Goal: Task Accomplishment & Management: Manage account settings

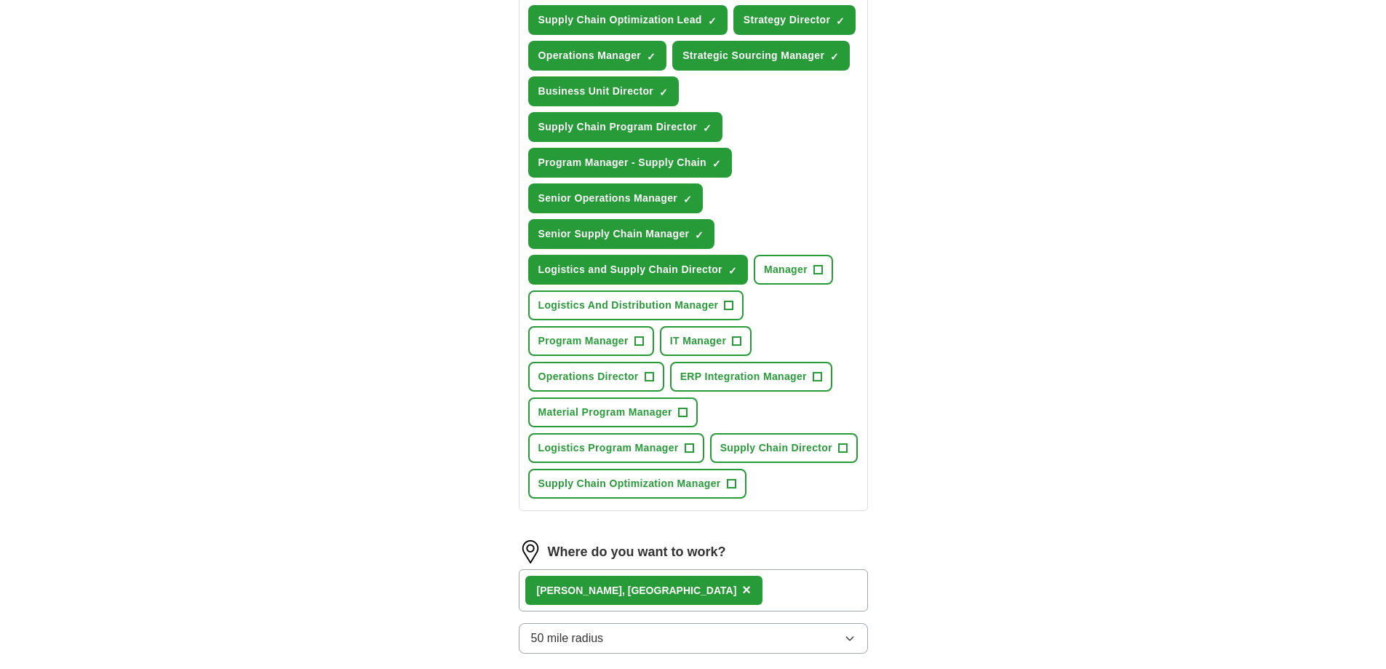
scroll to position [582, 0]
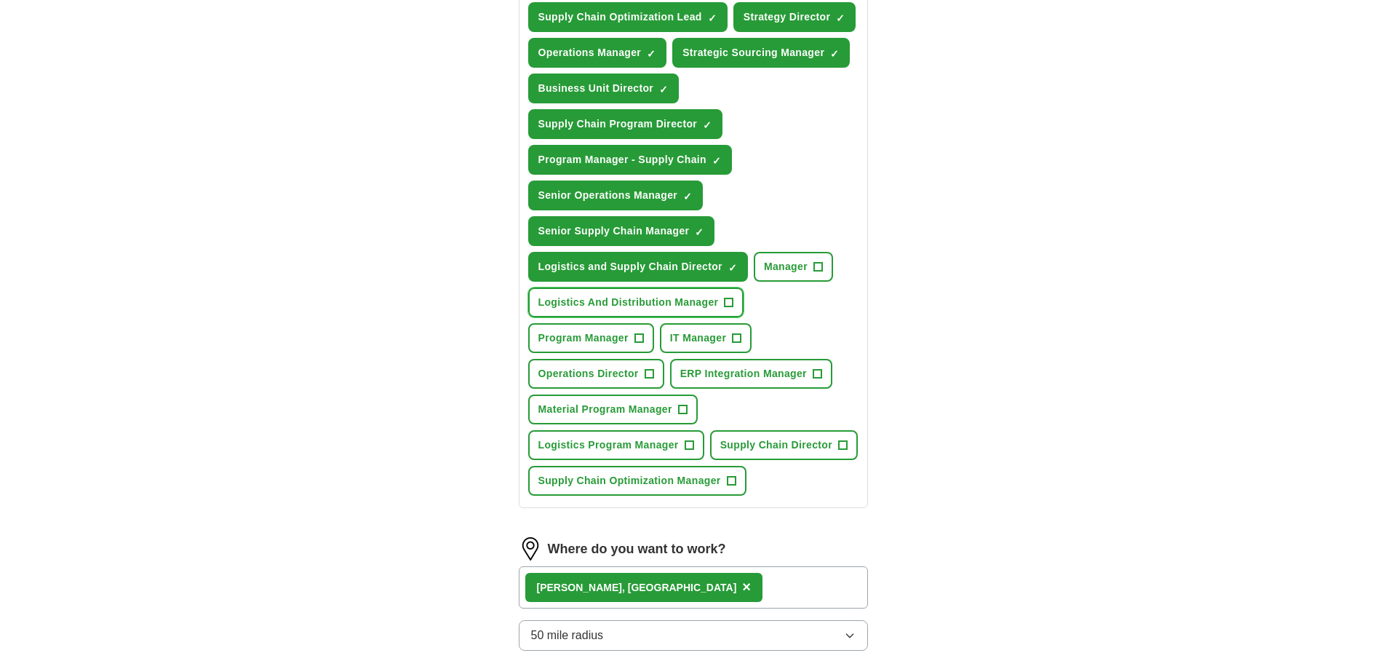
click at [716, 306] on span "Logistics And Distribution Manager" at bounding box center [628, 302] width 180 height 15
click at [0, 0] on span "×" at bounding box center [0, 0] width 0 height 0
click at [645, 343] on button "Program Manager +" at bounding box center [591, 338] width 126 height 30
click at [650, 379] on span "+" at bounding box center [649, 374] width 9 height 12
click at [794, 377] on span "ERP Integration Manager" at bounding box center [743, 373] width 127 height 15
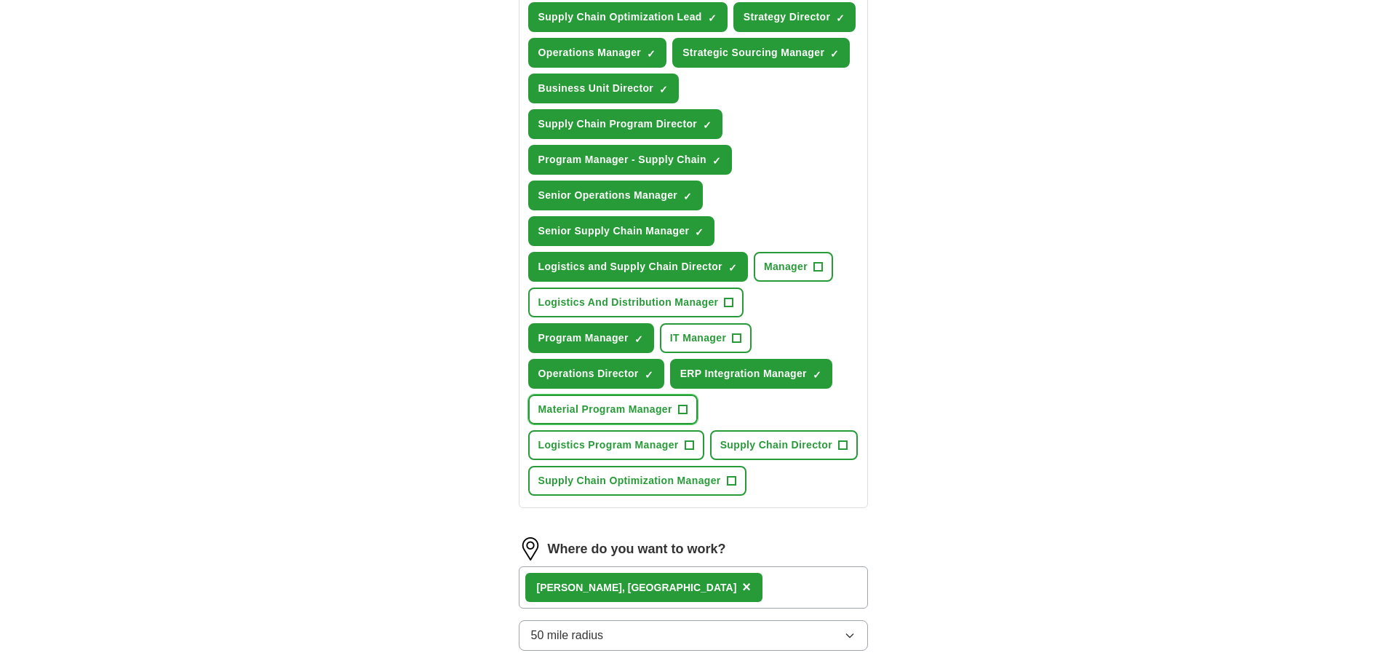
click at [671, 413] on span "Material Program Manager" at bounding box center [605, 409] width 134 height 15
click at [680, 444] on button "Logistics Program Manager +" at bounding box center [616, 445] width 176 height 30
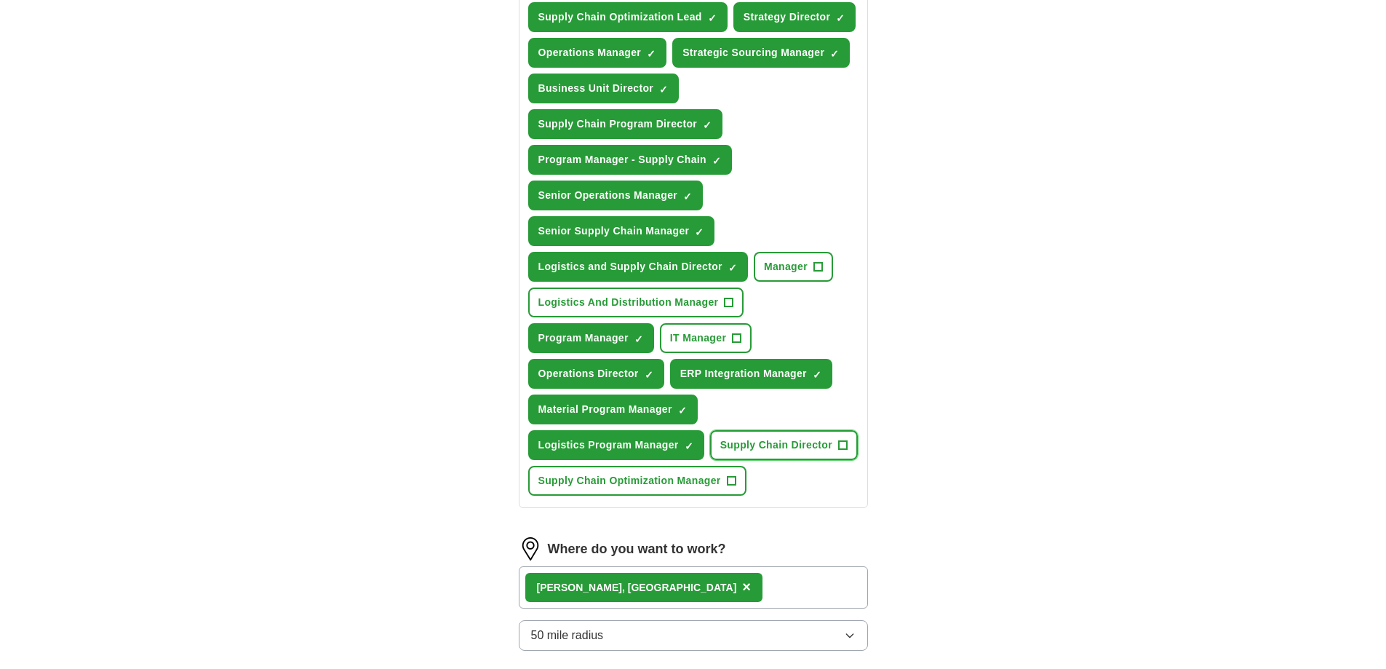
click at [802, 438] on span "Supply Chain Director" at bounding box center [776, 444] width 112 height 15
click at [700, 480] on span "Supply Chain Optimization Manager" at bounding box center [629, 480] width 183 height 15
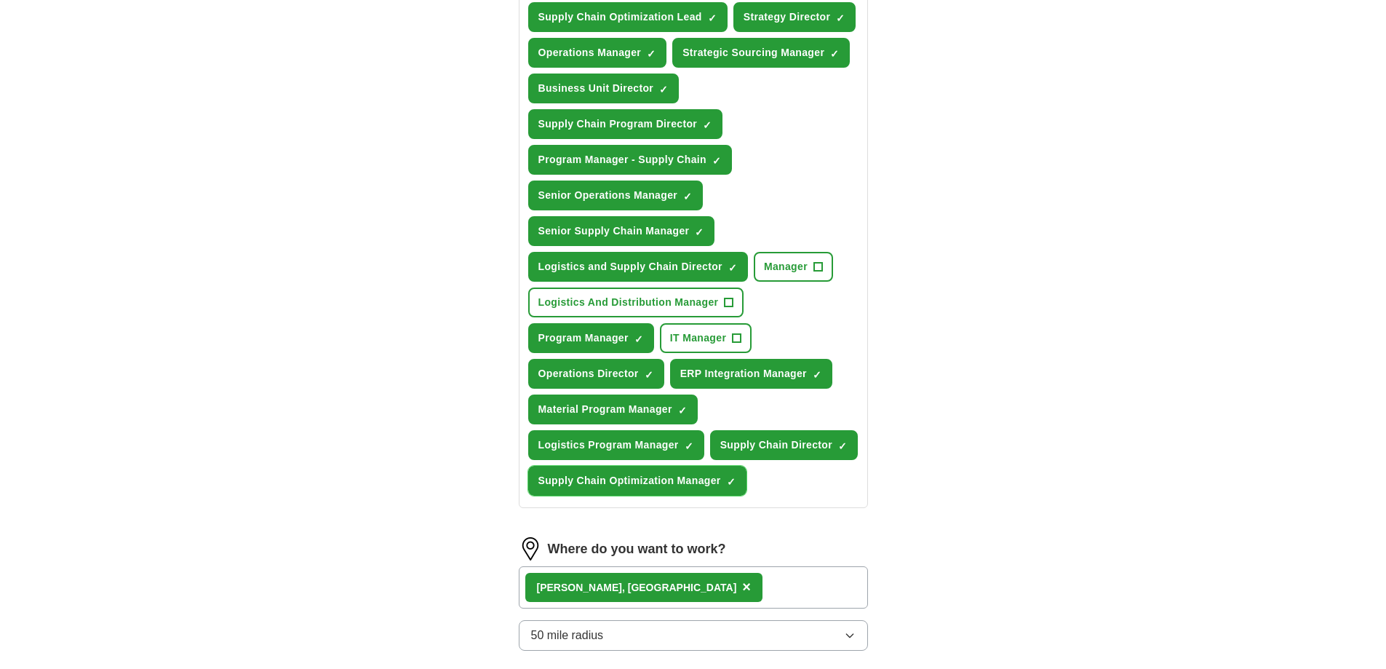
scroll to position [873, 0]
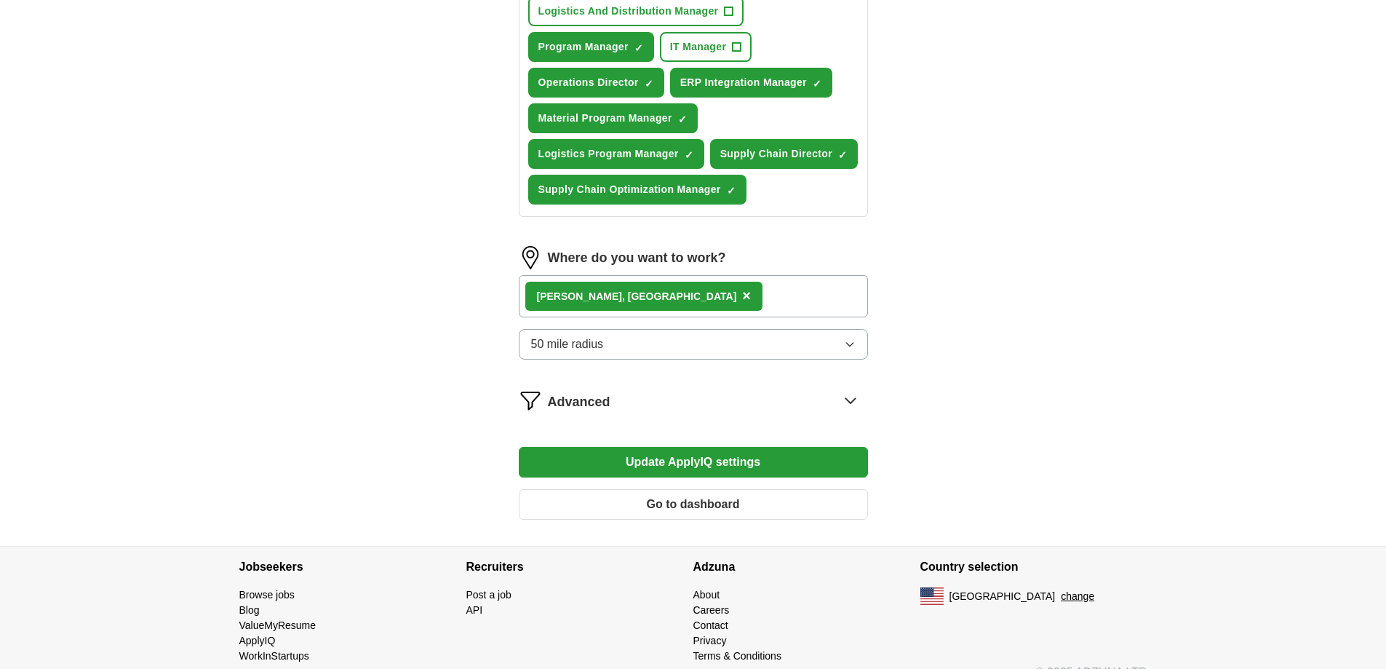
click at [733, 469] on button "Update ApplyIQ settings" at bounding box center [693, 462] width 349 height 31
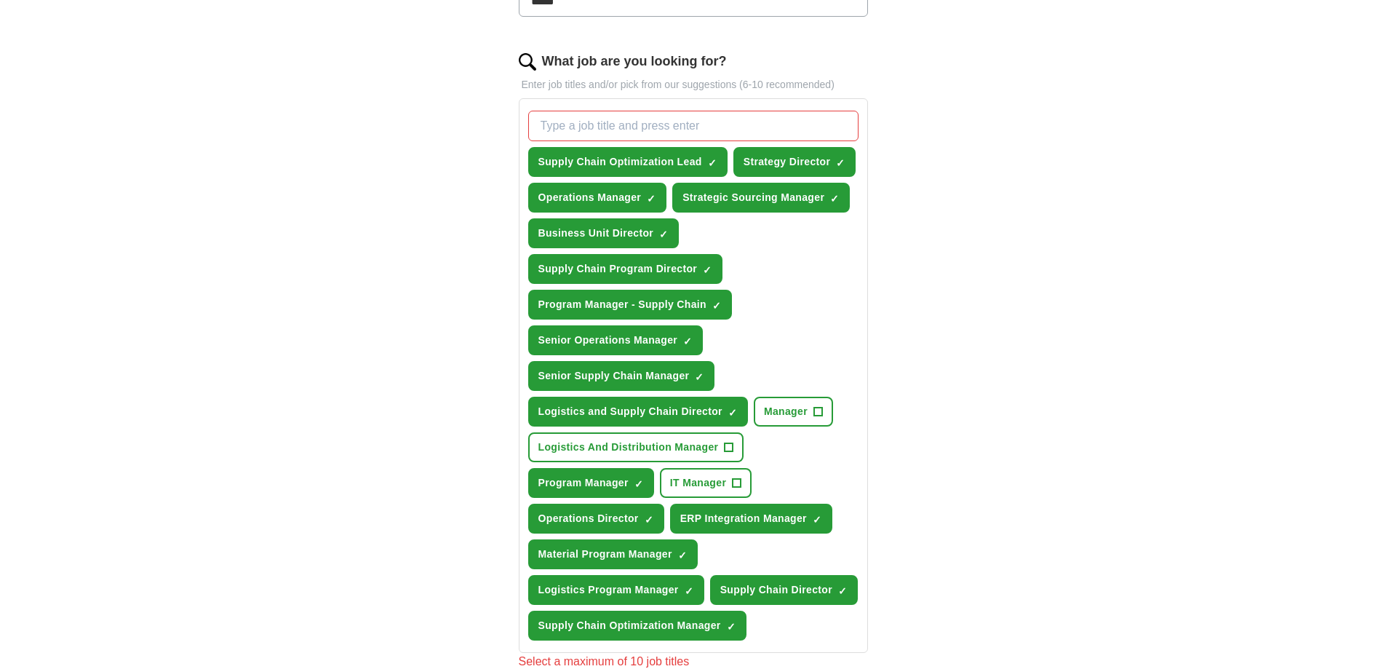
scroll to position [436, 0]
click at [0, 0] on span "×" at bounding box center [0, 0] width 0 height 0
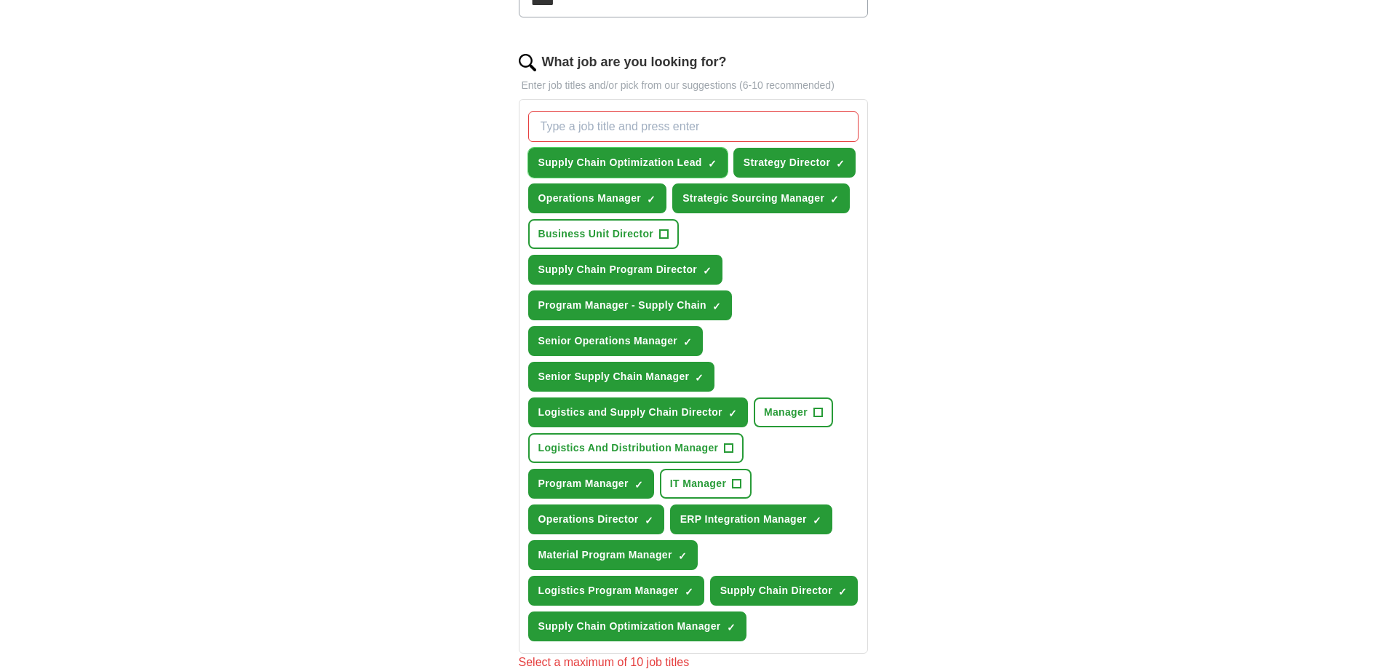
click at [0, 0] on span "×" at bounding box center [0, 0] width 0 height 0
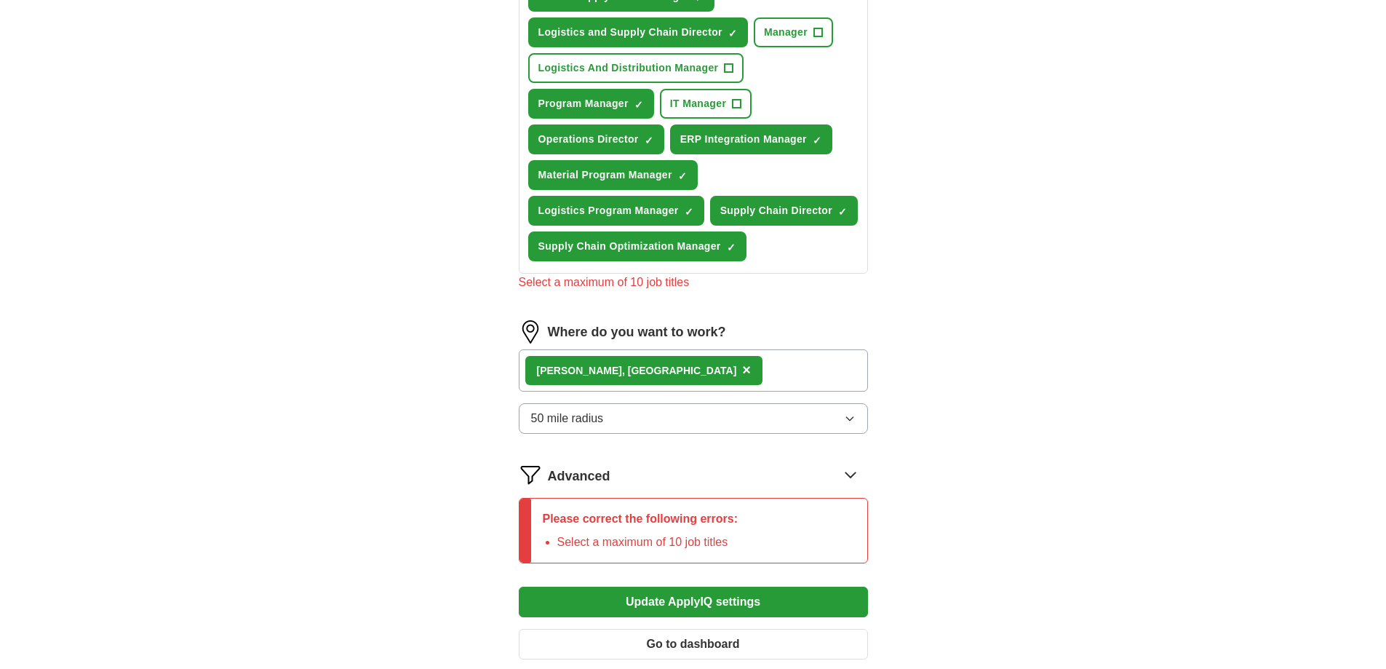
scroll to position [946, 0]
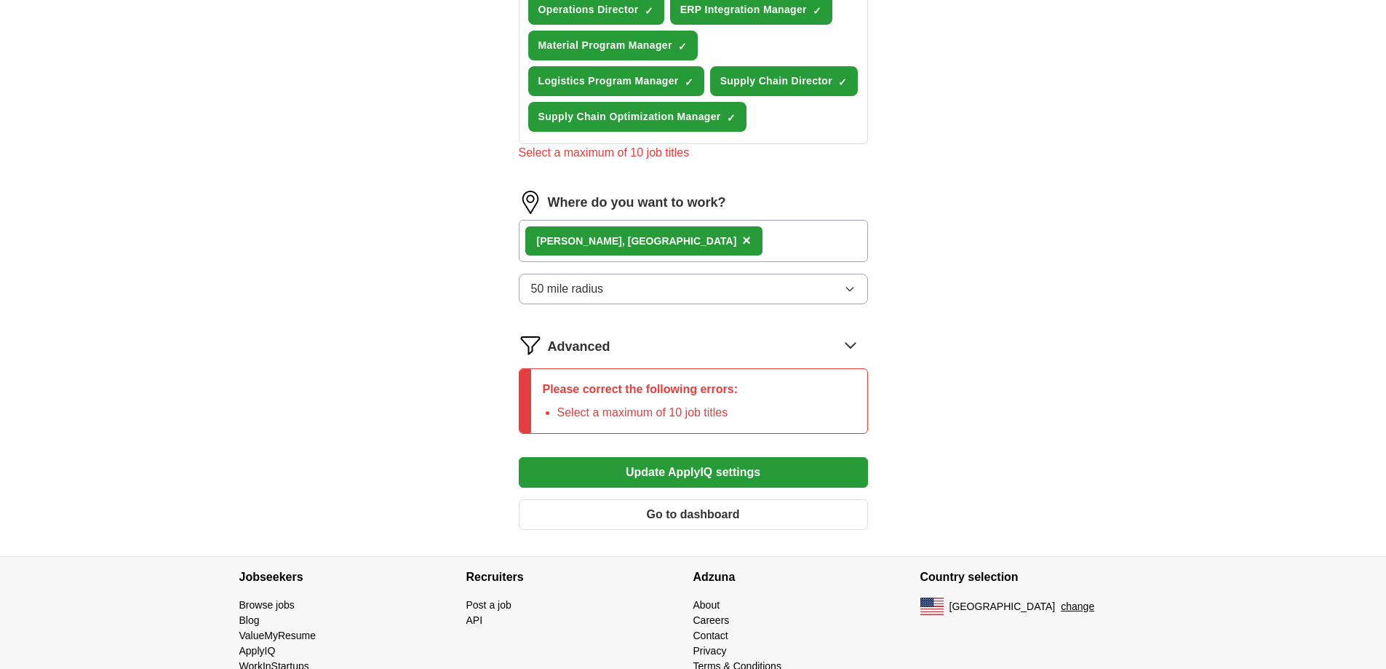
click at [724, 468] on button "Update ApplyIQ settings" at bounding box center [693, 472] width 349 height 31
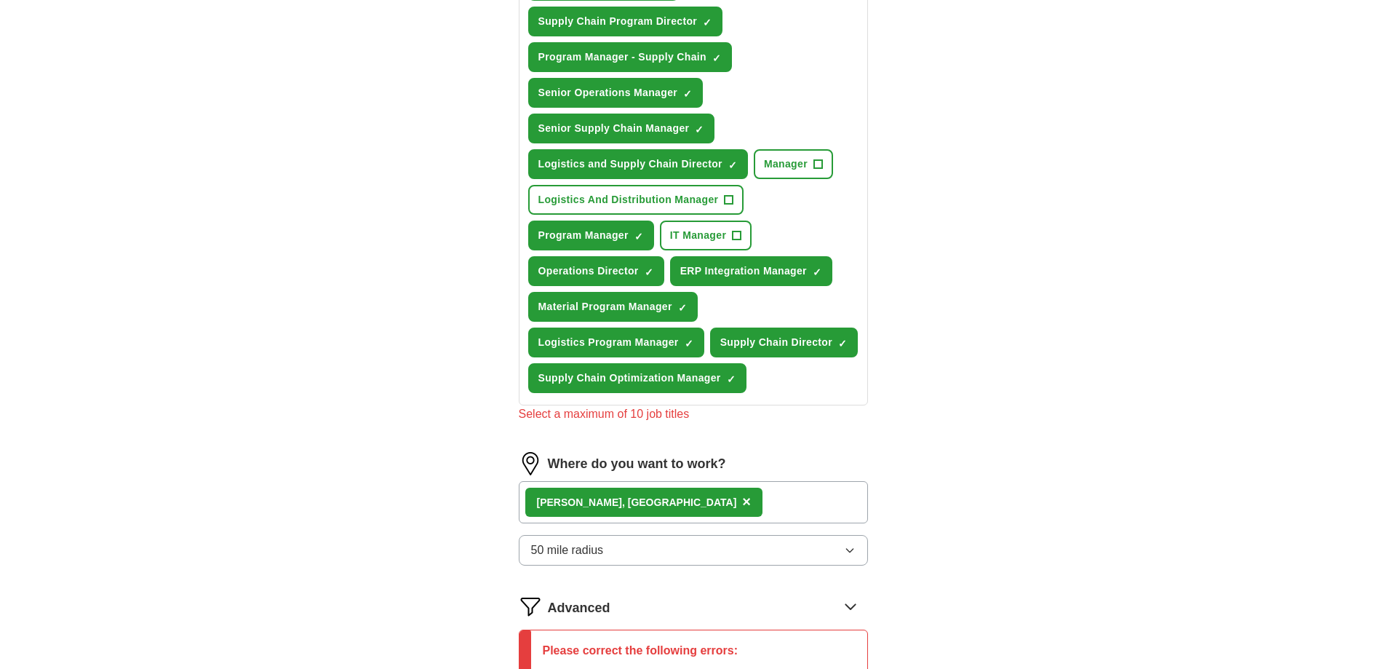
scroll to position [655, 0]
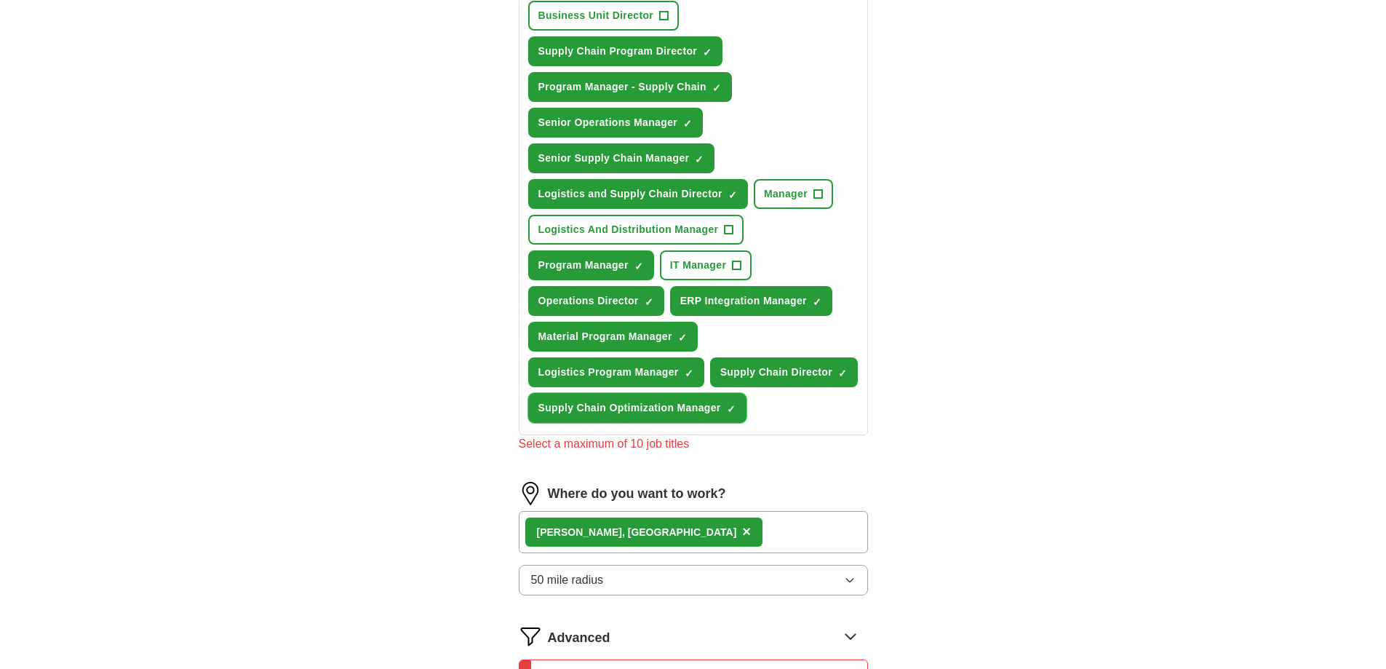
click at [0, 0] on span "×" at bounding box center [0, 0] width 0 height 0
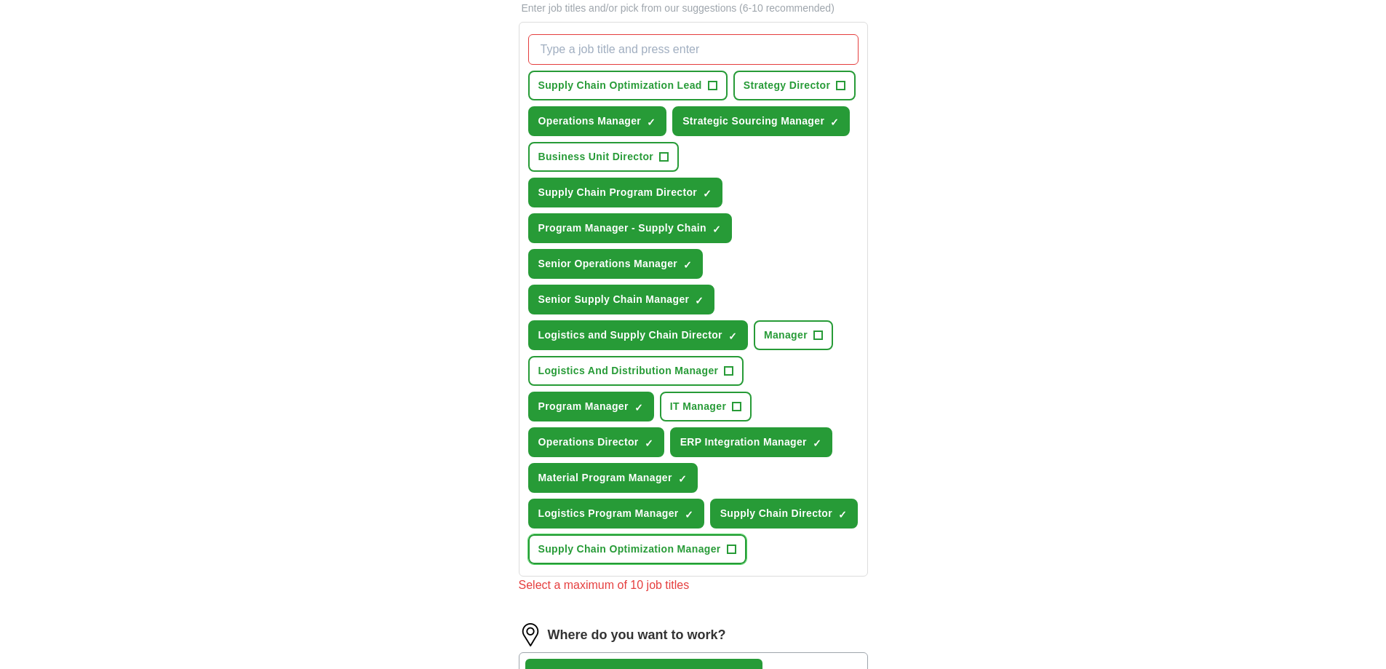
scroll to position [509, 0]
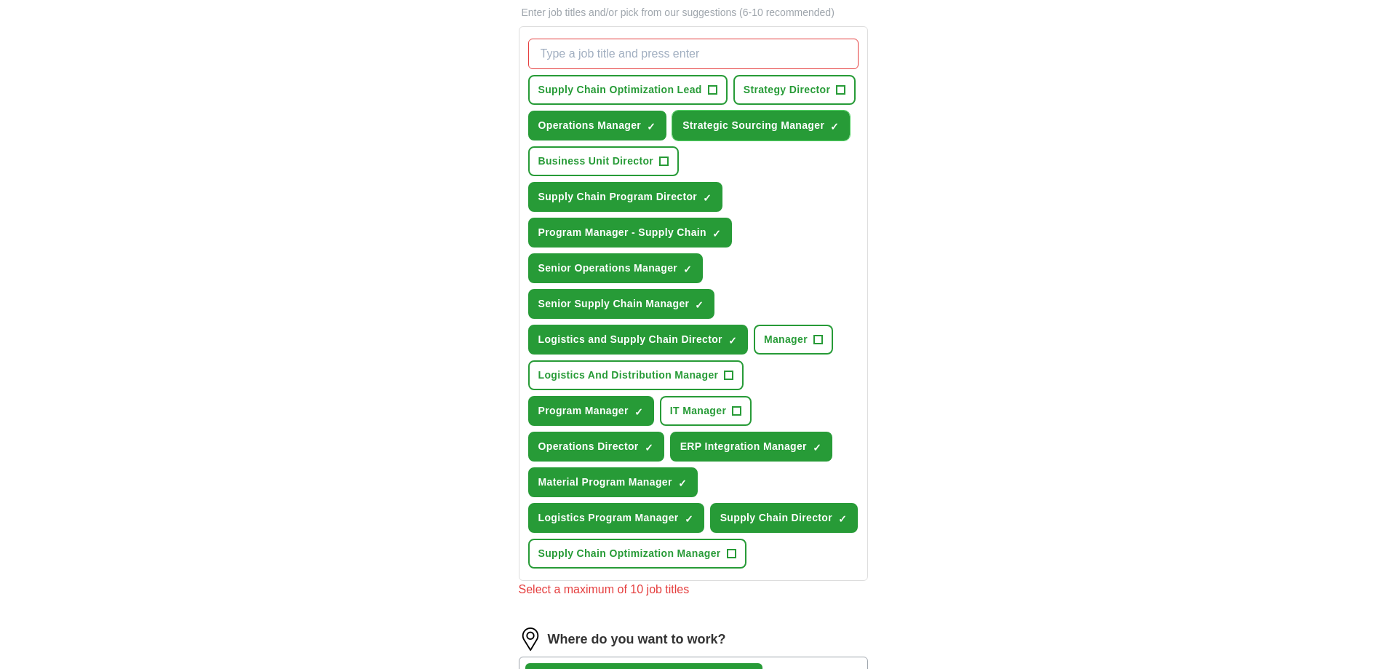
click at [0, 0] on span "×" at bounding box center [0, 0] width 0 height 0
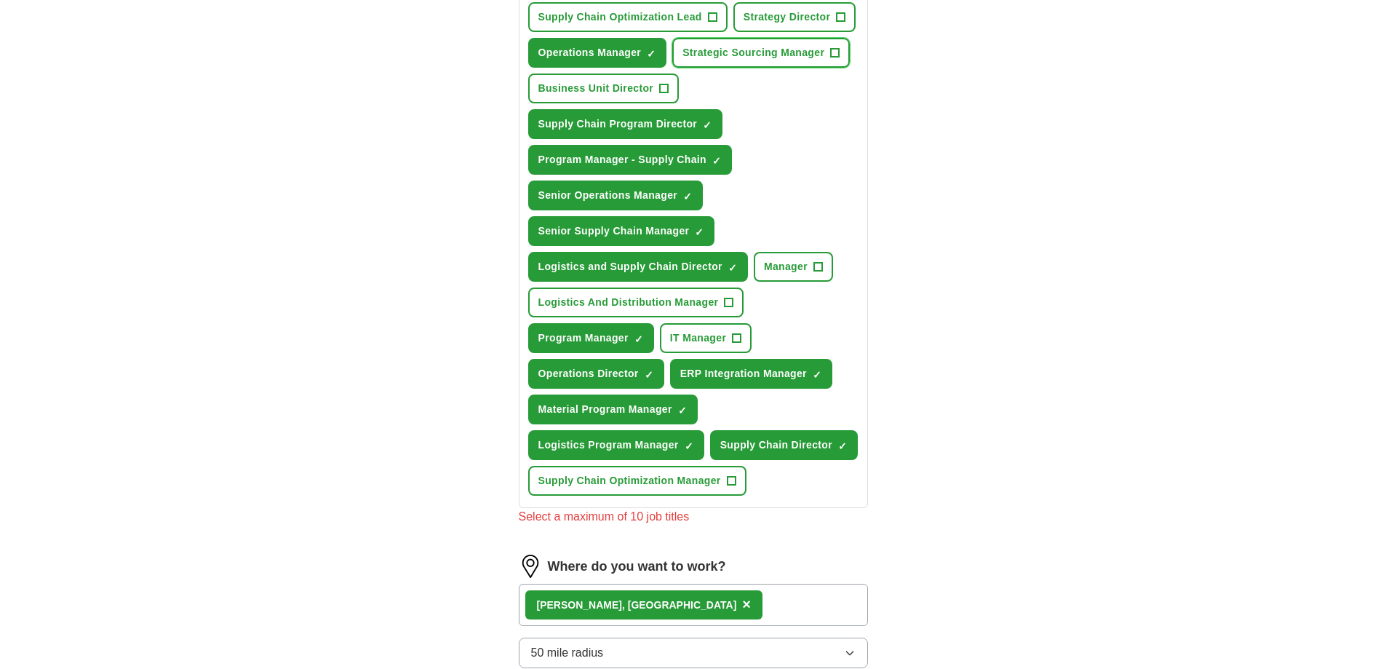
scroll to position [800, 0]
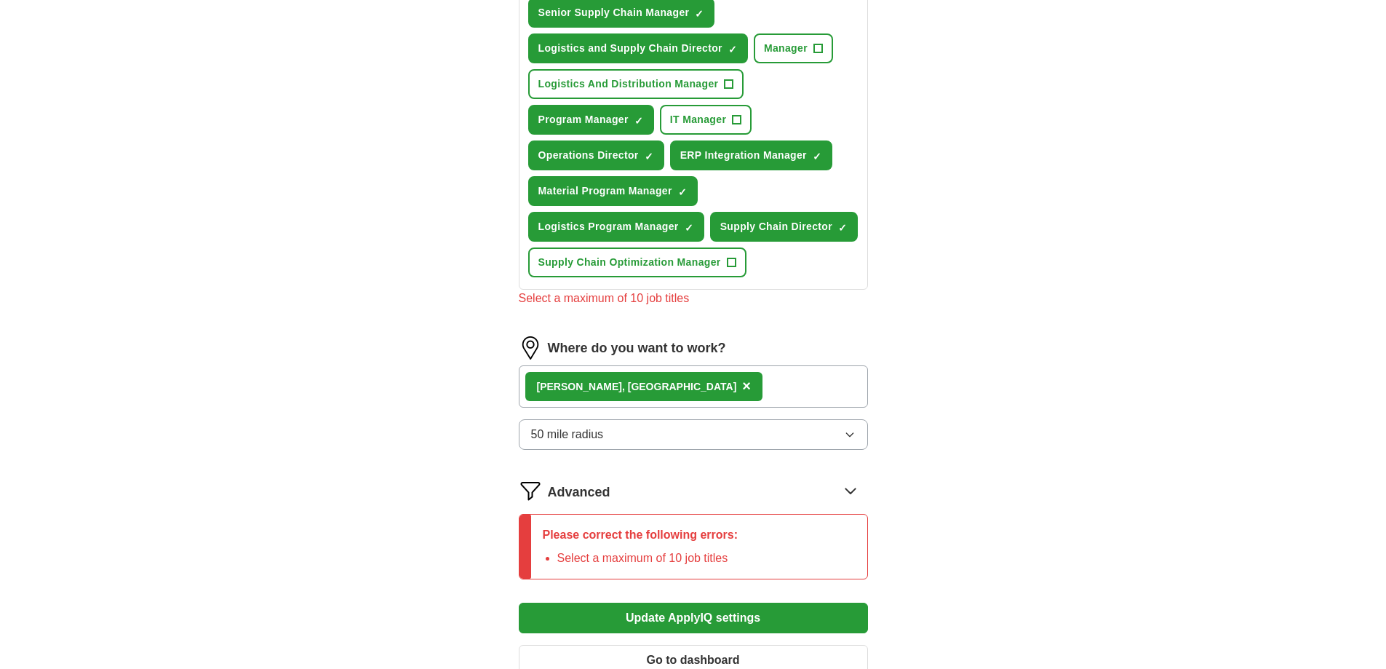
click at [703, 610] on button "Update ApplyIQ settings" at bounding box center [693, 617] width 349 height 31
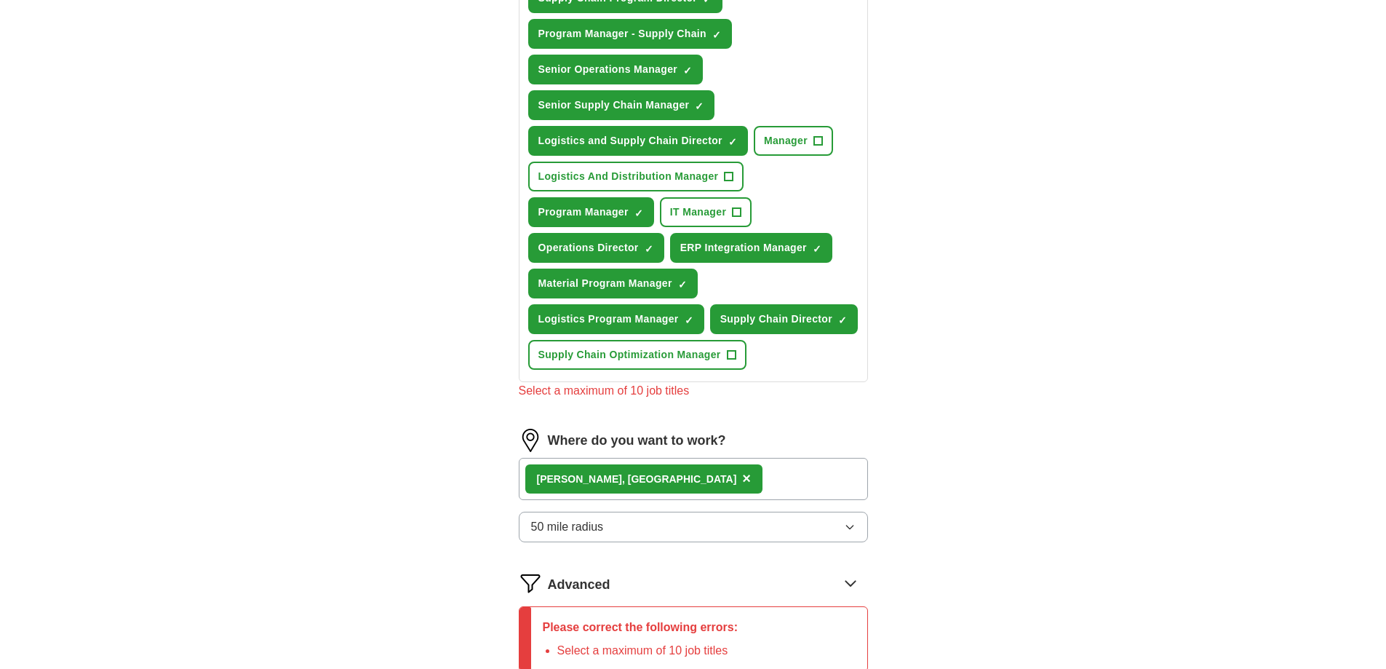
scroll to position [509, 0]
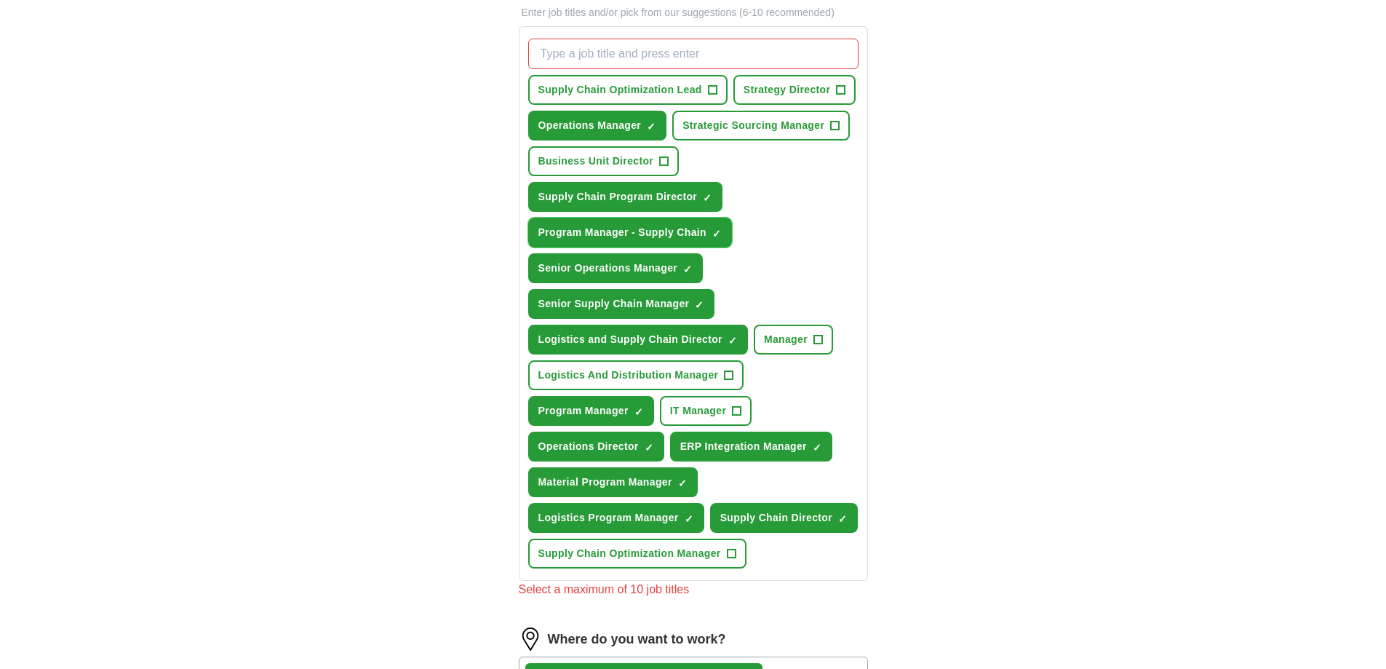
click at [0, 0] on span "×" at bounding box center [0, 0] width 0 height 0
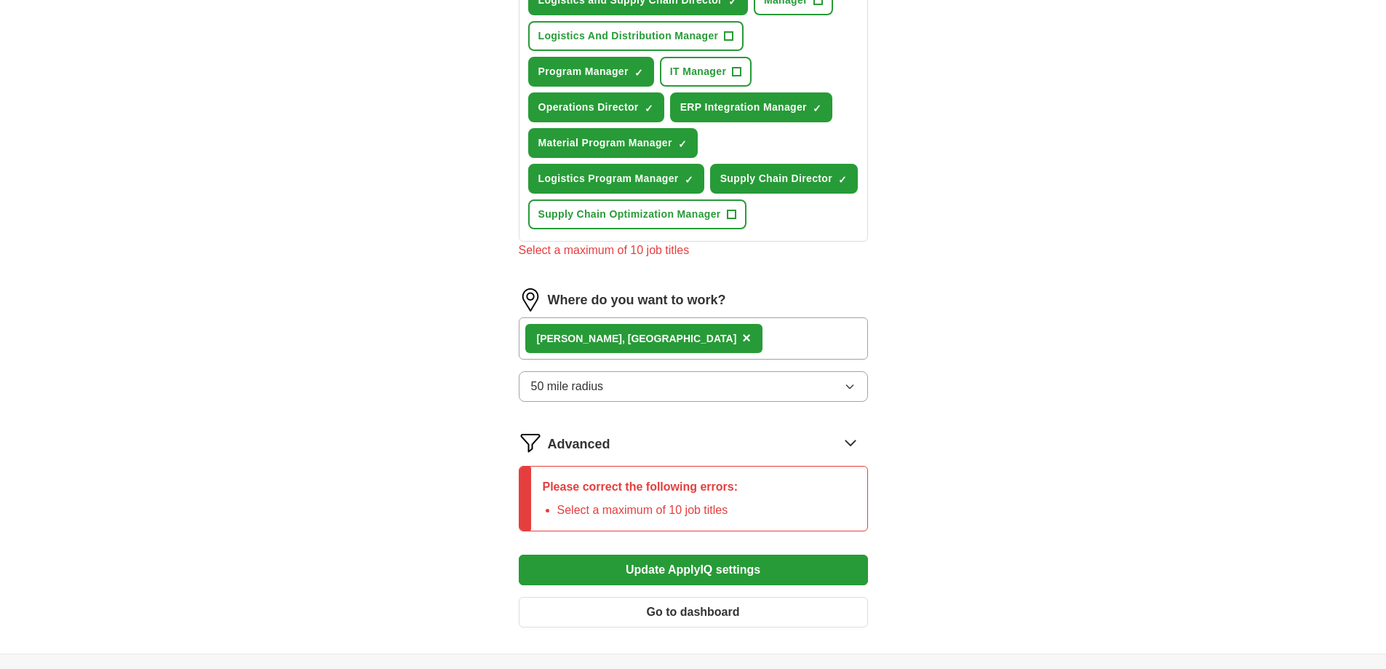
scroll to position [873, 0]
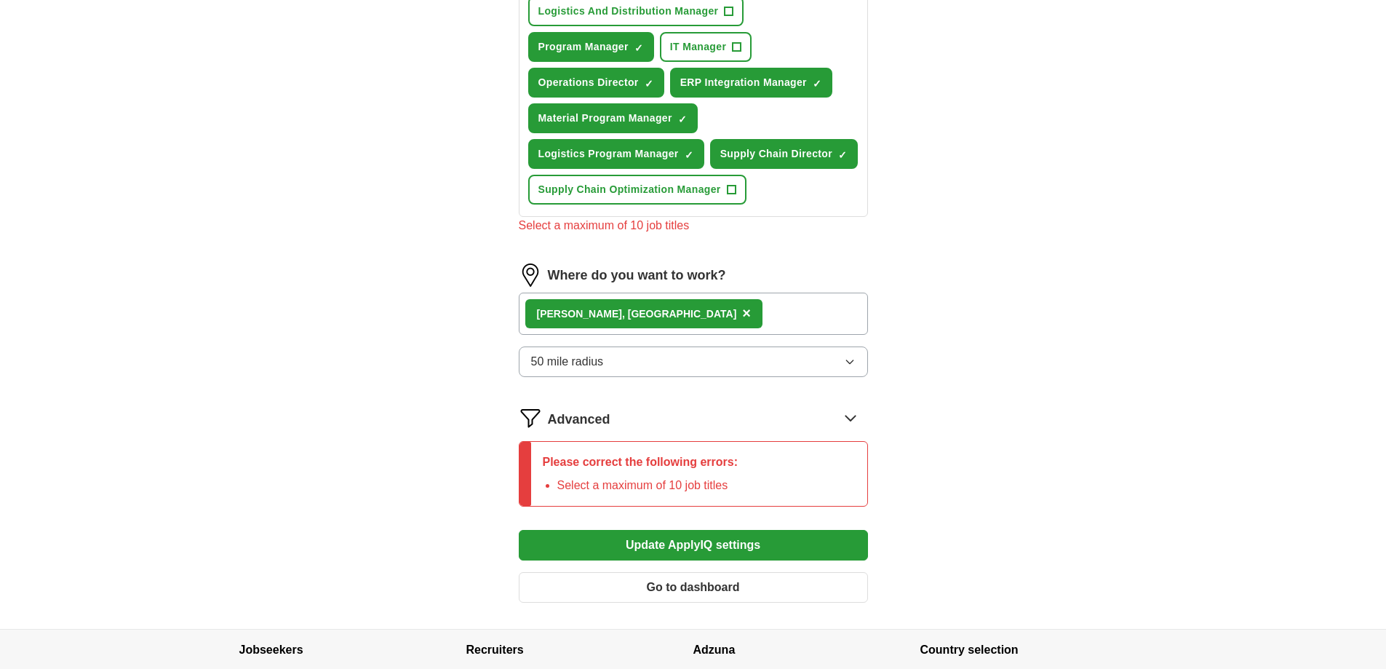
click at [701, 538] on button "Update ApplyIQ settings" at bounding box center [693, 545] width 349 height 31
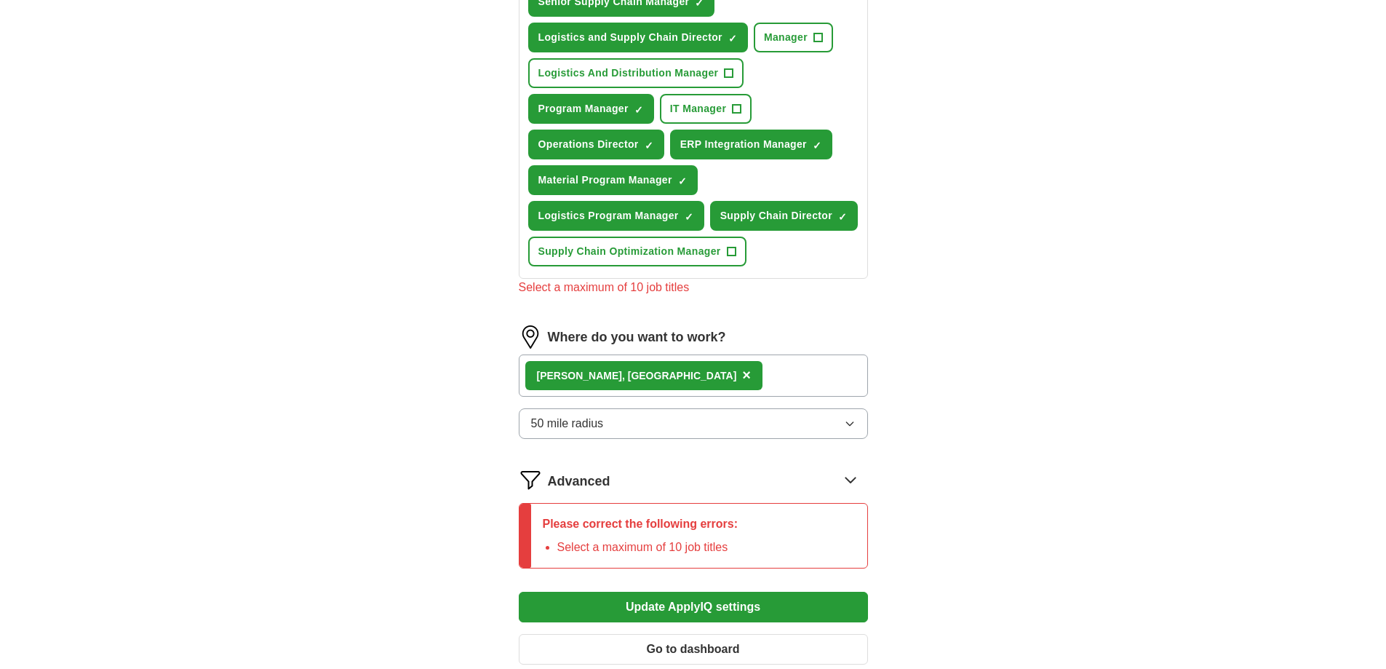
scroll to position [727, 0]
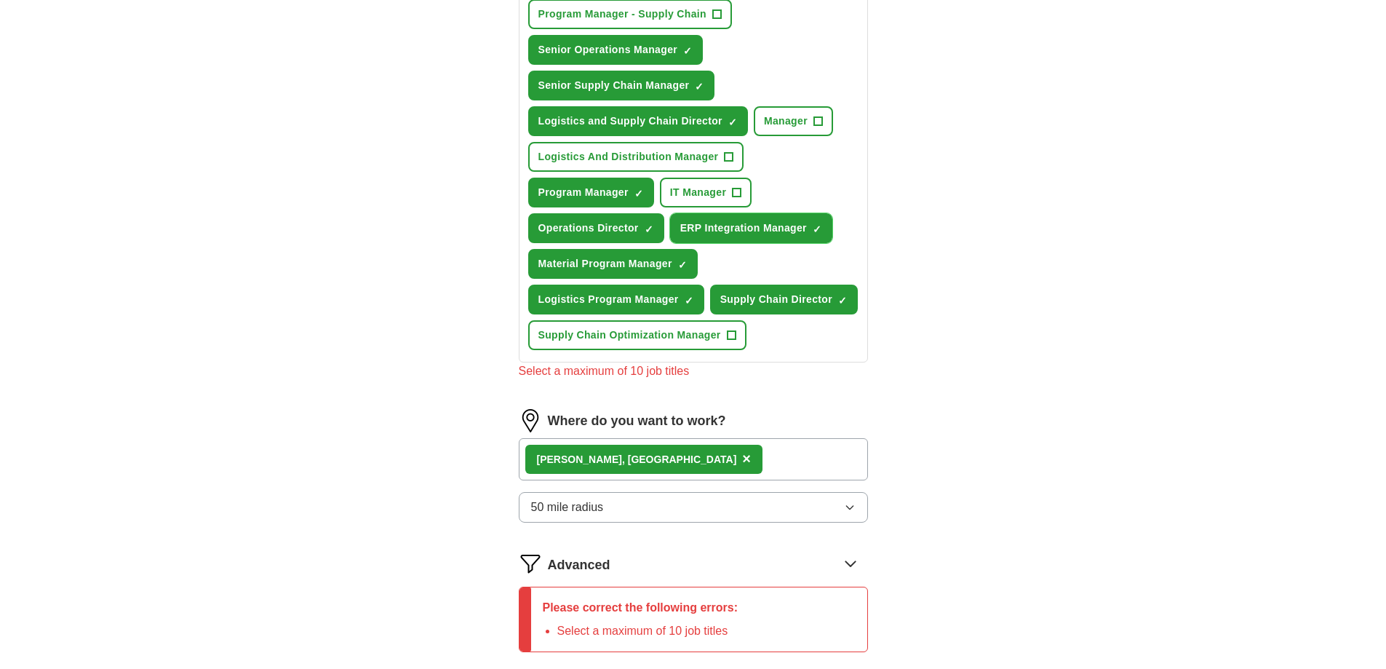
click at [813, 227] on span "✓ ×" at bounding box center [817, 228] width 9 height 9
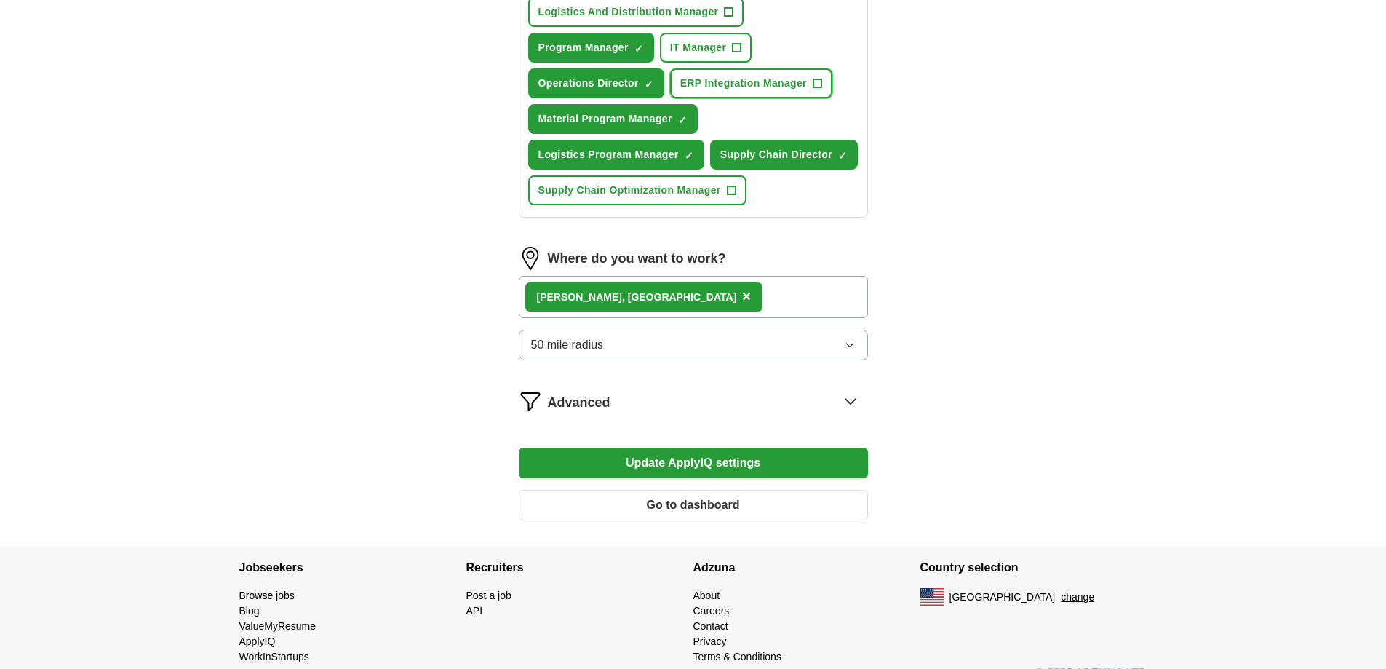
scroll to position [873, 0]
click at [756, 471] on button "Update ApplyIQ settings" at bounding box center [693, 462] width 349 height 31
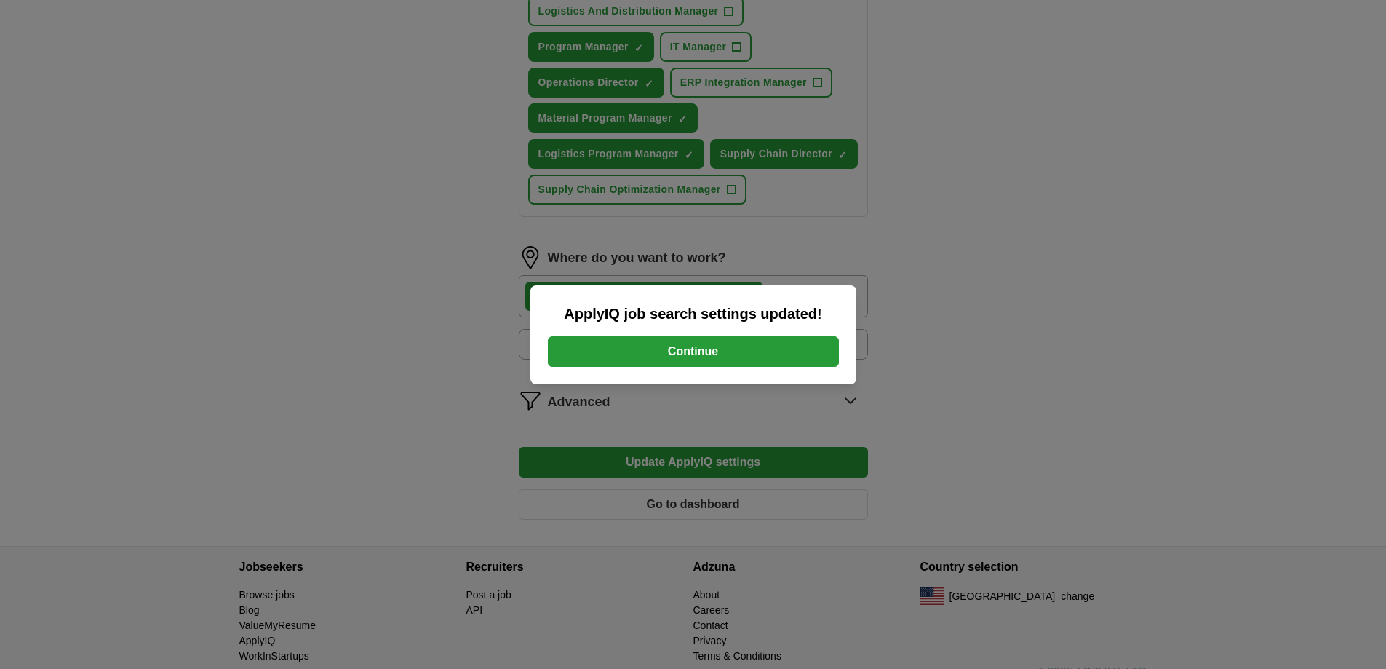
click at [788, 359] on button "Continue" at bounding box center [693, 351] width 291 height 31
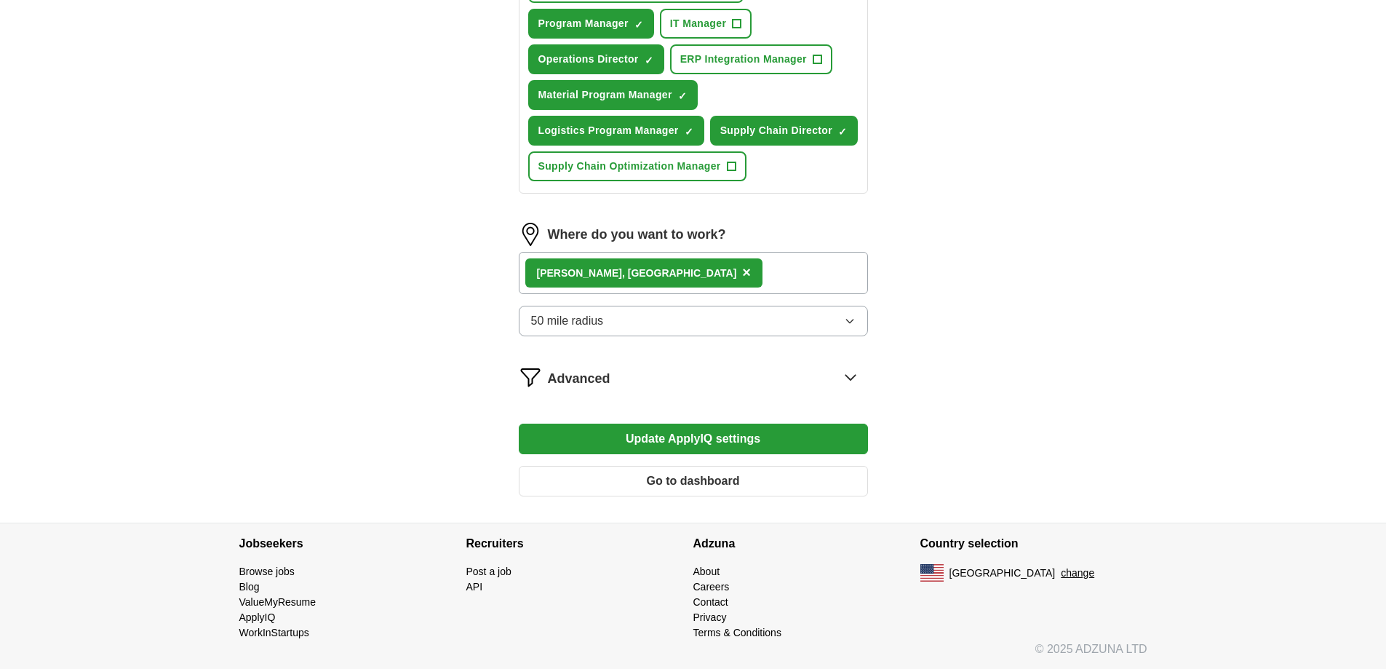
scroll to position [897, 0]
click at [749, 439] on button "Update ApplyIQ settings" at bounding box center [693, 438] width 349 height 31
